Goal: Find specific page/section: Find specific page/section

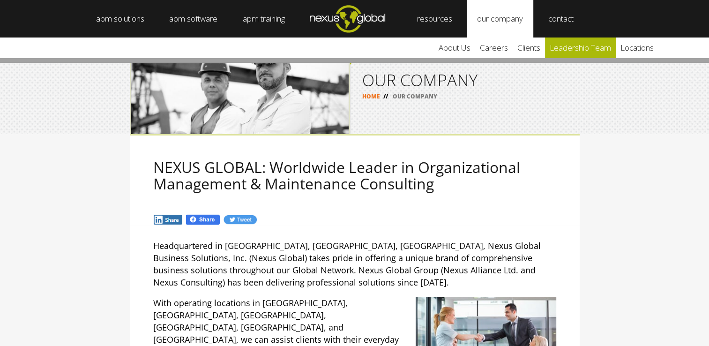
click at [578, 50] on link "leadership team" at bounding box center [580, 47] width 71 height 21
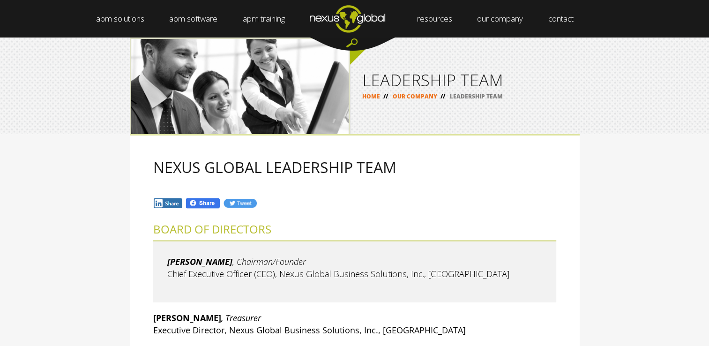
click at [651, 188] on div "NEXUS GLOBAL LEADERSHIP TEAM BOARD OF DIRECTORS Larry Olson , Chairman/Founder …" at bounding box center [354, 340] width 709 height 412
